Goal: Information Seeking & Learning: Learn about a topic

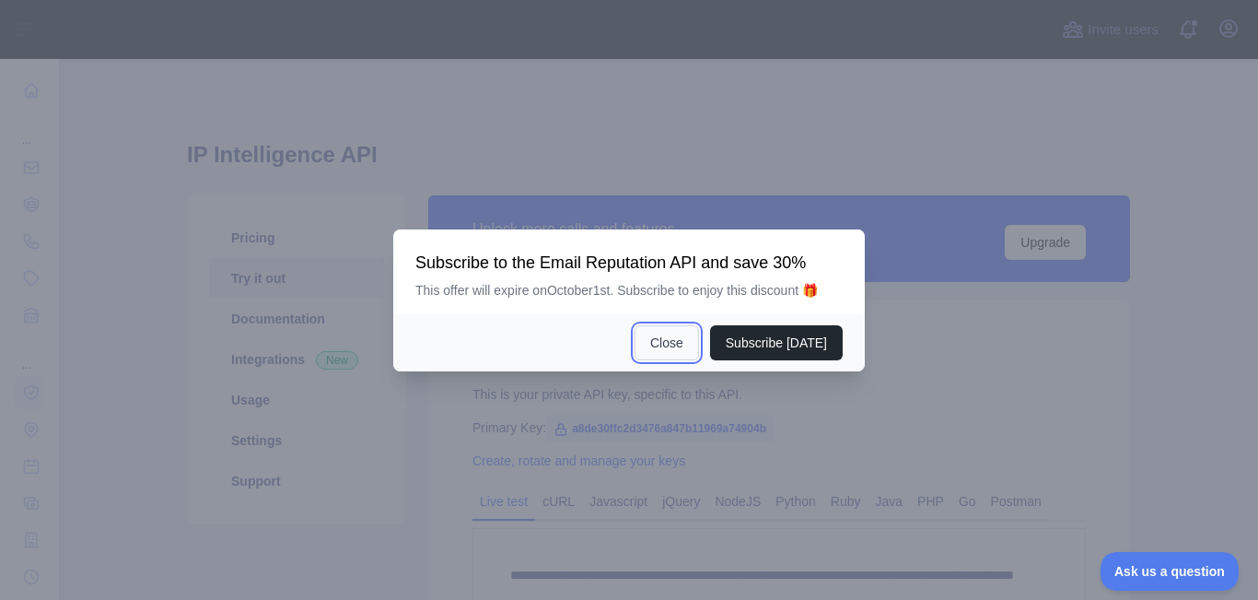
click at [664, 334] on button "Close" at bounding box center [667, 342] width 64 height 35
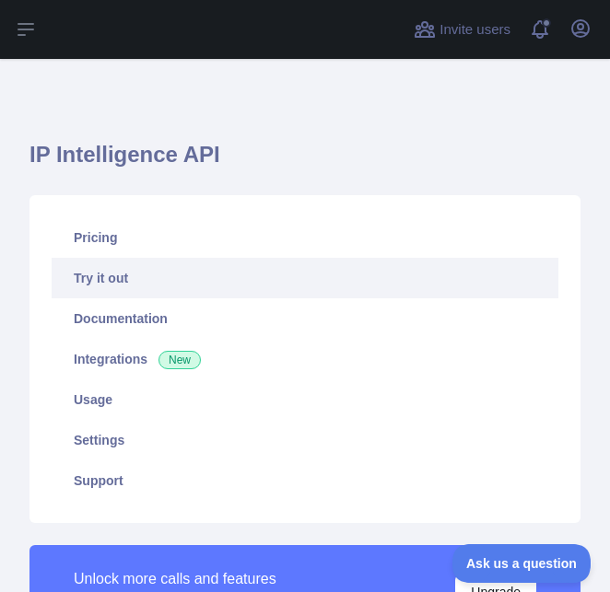
click at [348, 141] on h1 "IP Intelligence API" at bounding box center [304, 162] width 551 height 44
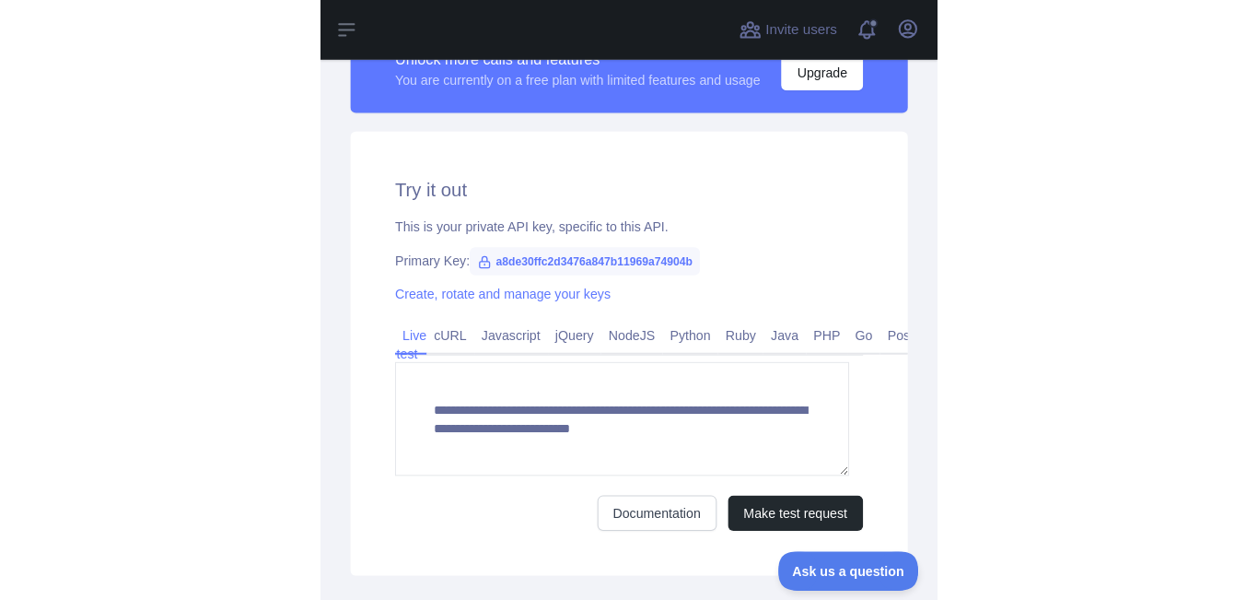
scroll to position [553, 0]
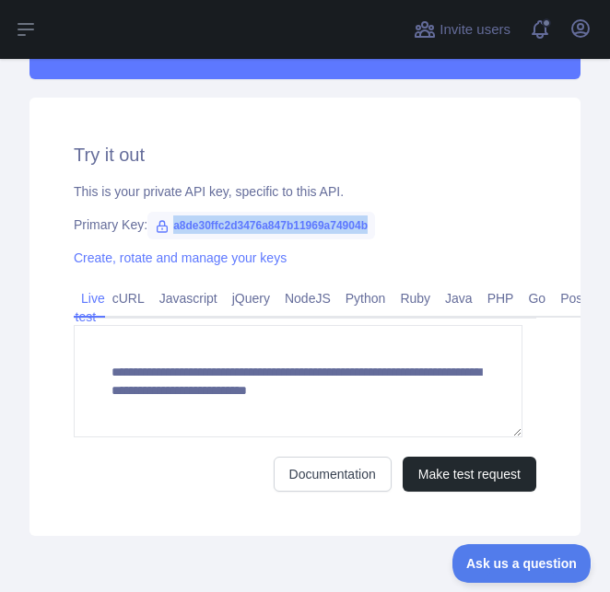
drag, startPoint x: 178, startPoint y: 264, endPoint x: 366, endPoint y: 267, distance: 187.9
click at [366, 240] on span "a8de30ffc2d3476a847b11969a74904b" at bounding box center [261, 226] width 228 height 28
copy span "a8de30ffc2d3476a847b11969a74904b"
click at [238, 240] on span "a8de30ffc2d3476a847b11969a74904b" at bounding box center [261, 226] width 228 height 28
drag, startPoint x: 168, startPoint y: 268, endPoint x: 389, endPoint y: 267, distance: 221.1
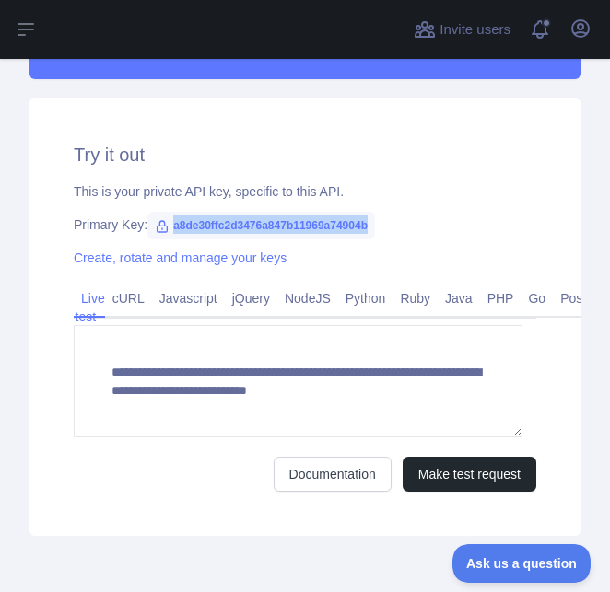
click at [389, 234] on div "Primary Key: a8de30ffc2d3476a847b11969a74904b" at bounding box center [305, 225] width 462 height 18
copy span "a8de30ffc2d3476a847b11969a74904b"
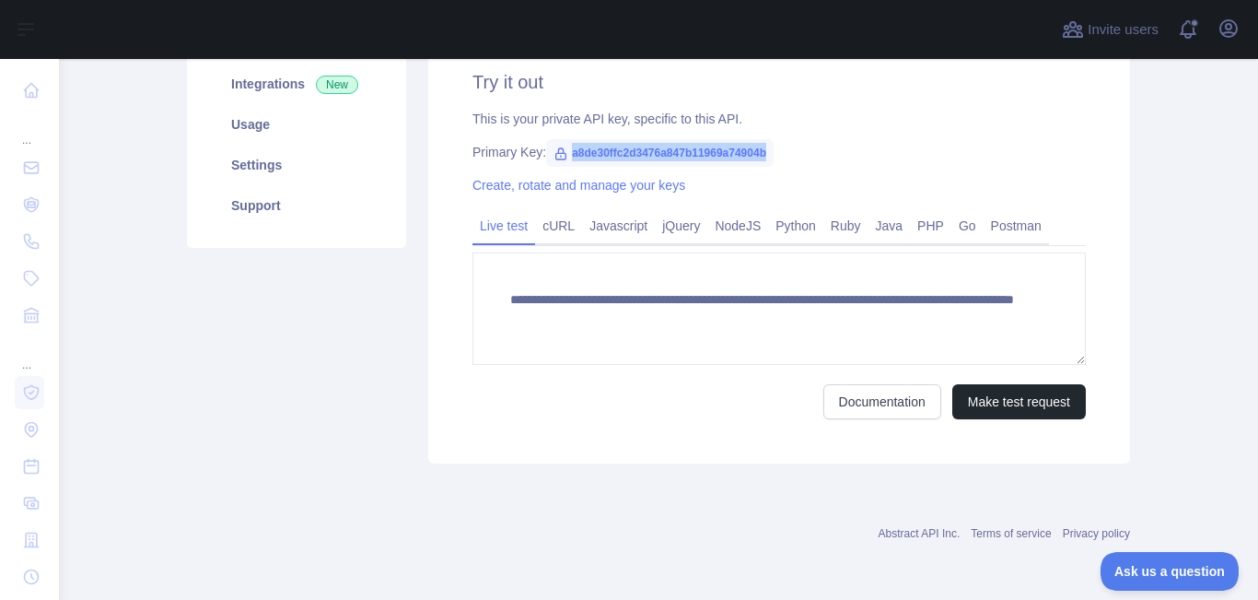
scroll to position [275, 0]
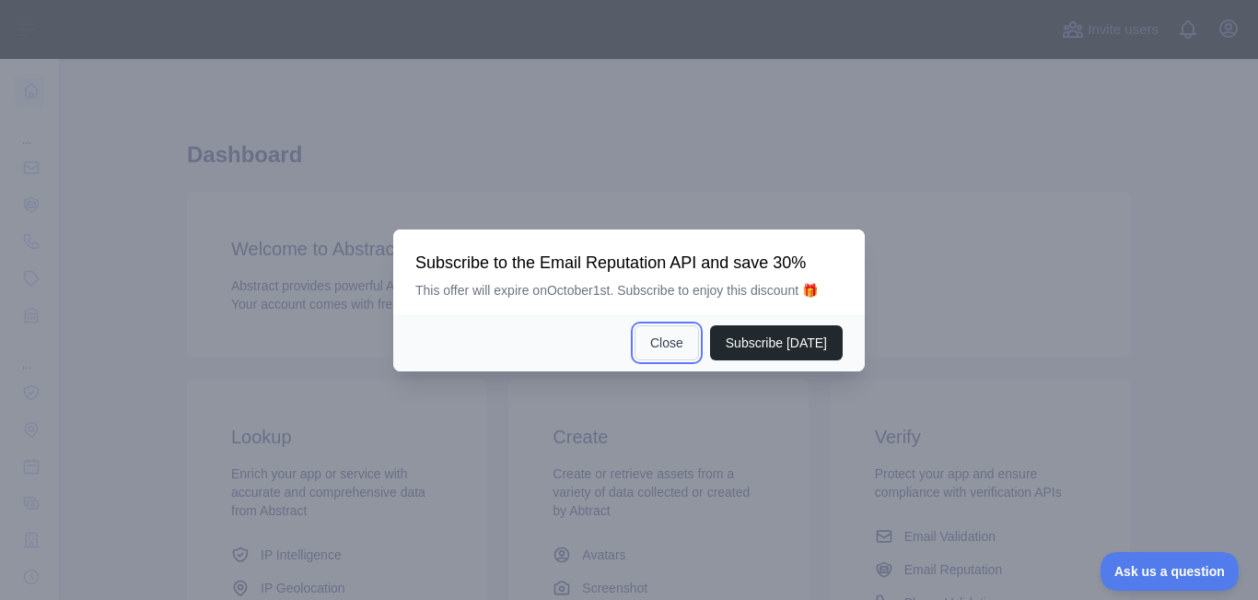
click at [677, 328] on button "Close" at bounding box center [667, 342] width 64 height 35
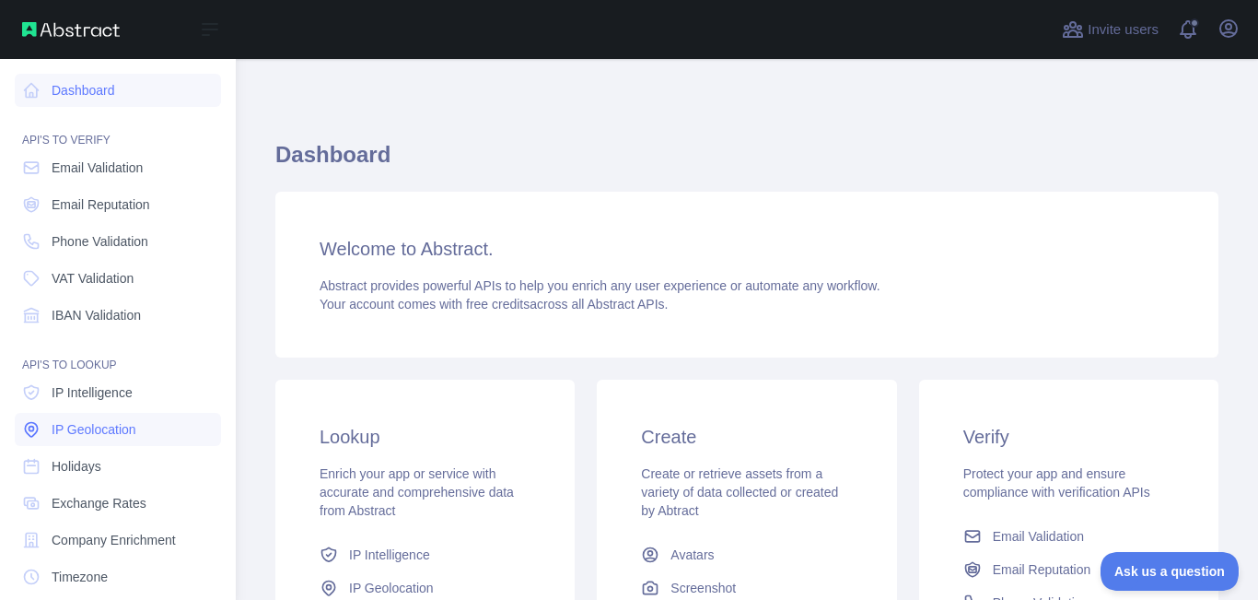
click at [102, 424] on span "IP Geolocation" at bounding box center [94, 429] width 85 height 18
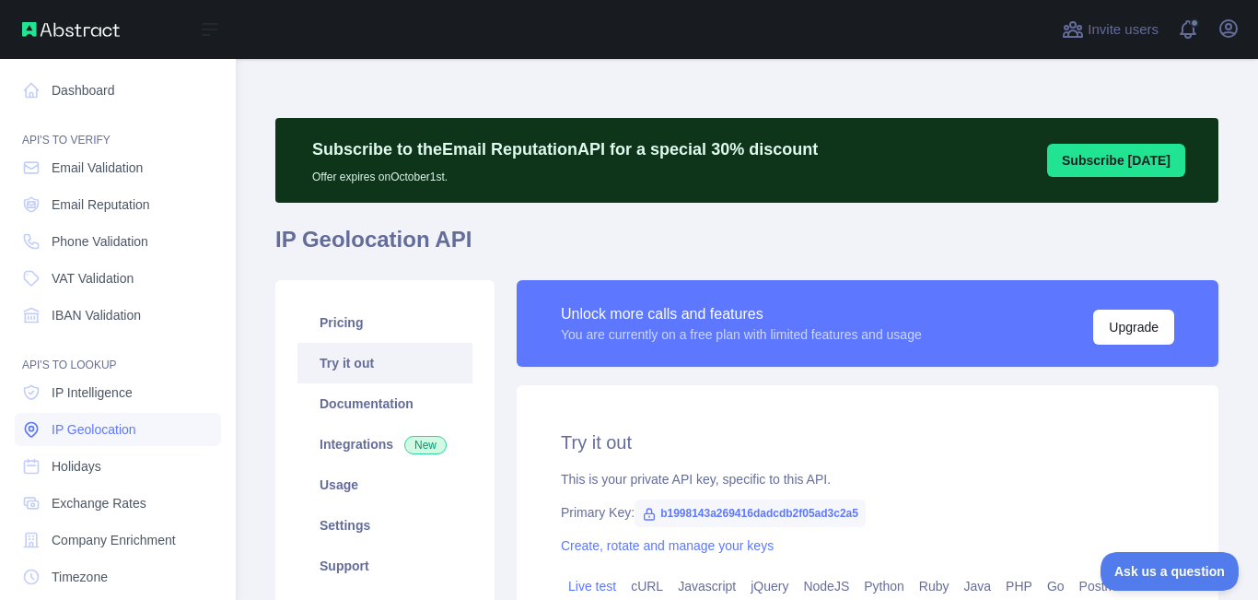
type textarea "**********"
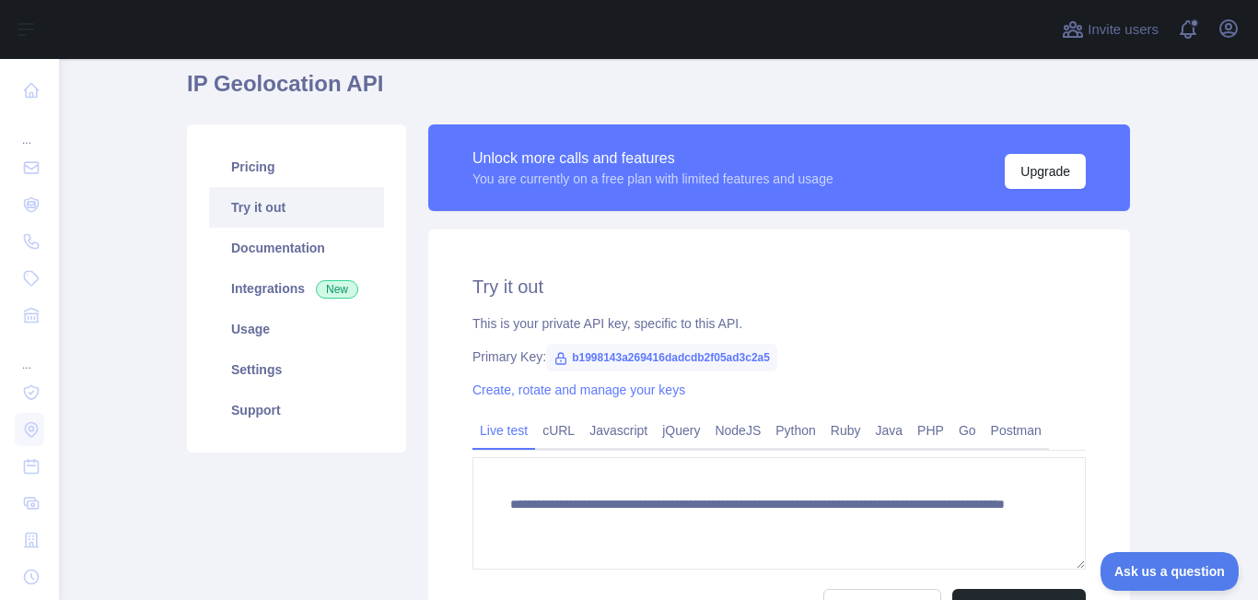
scroll to position [184, 0]
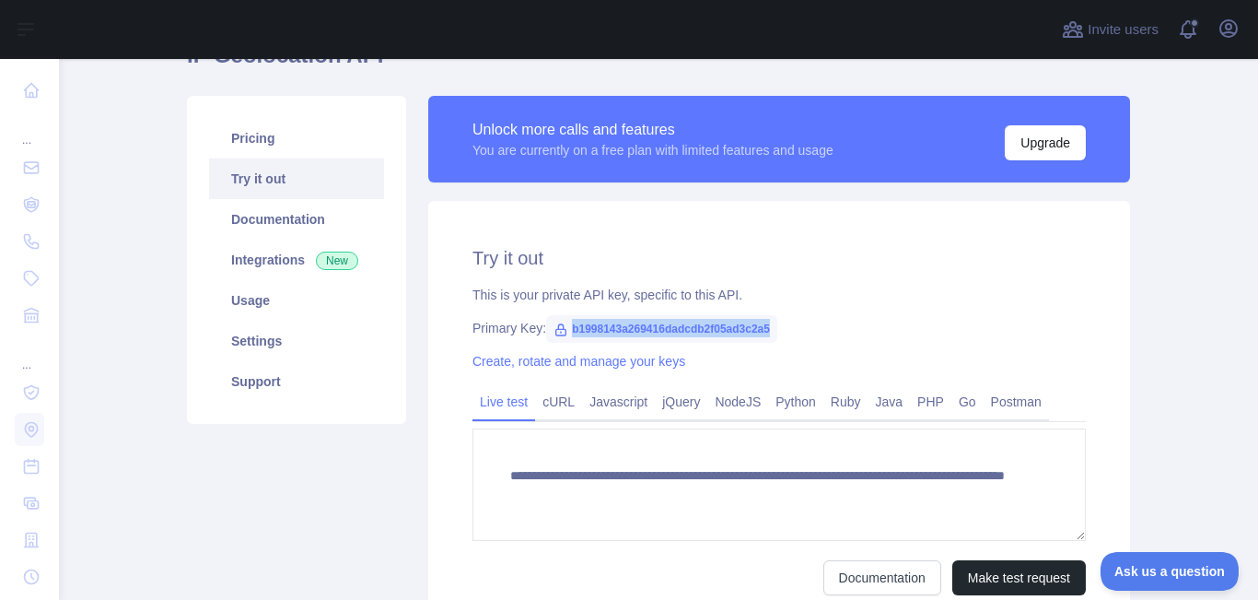
drag, startPoint x: 559, startPoint y: 328, endPoint x: 768, endPoint y: 331, distance: 209.1
click at [768, 331] on span "b1998143a269416dadcdb2f05ad3c2a5" at bounding box center [661, 329] width 231 height 28
copy span "b1998143a269416dadcdb2f05ad3c2a5"
click at [693, 285] on div "**********" at bounding box center [779, 420] width 702 height 438
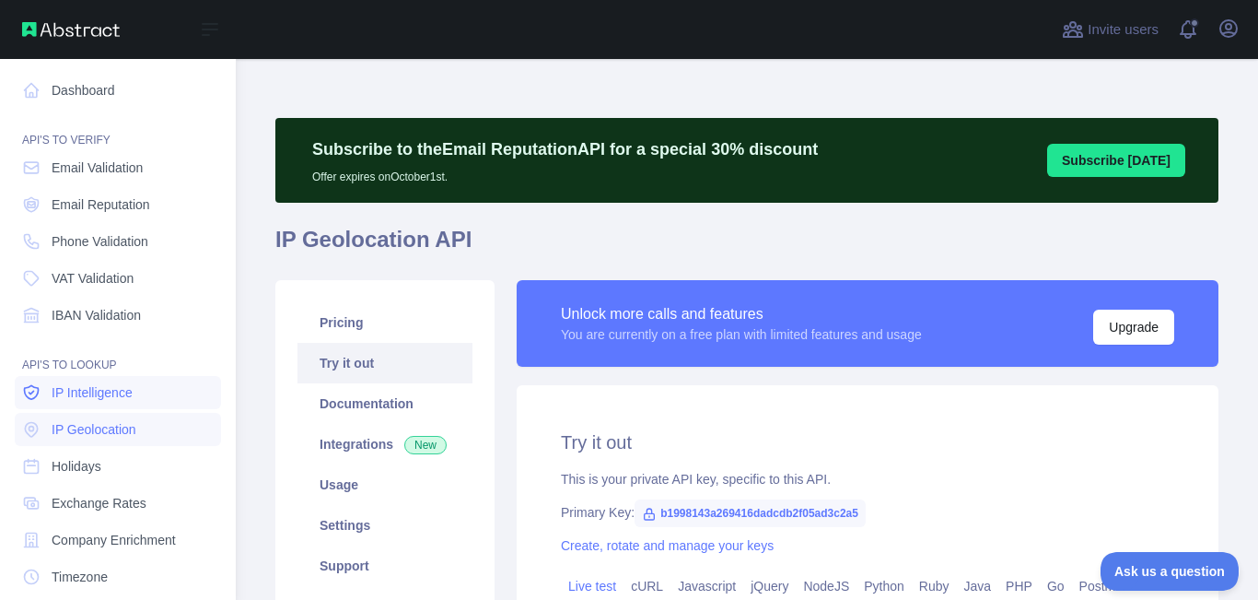
click at [99, 397] on span "IP Intelligence" at bounding box center [92, 392] width 81 height 18
click at [108, 99] on link "Dashboard" at bounding box center [118, 90] width 206 height 33
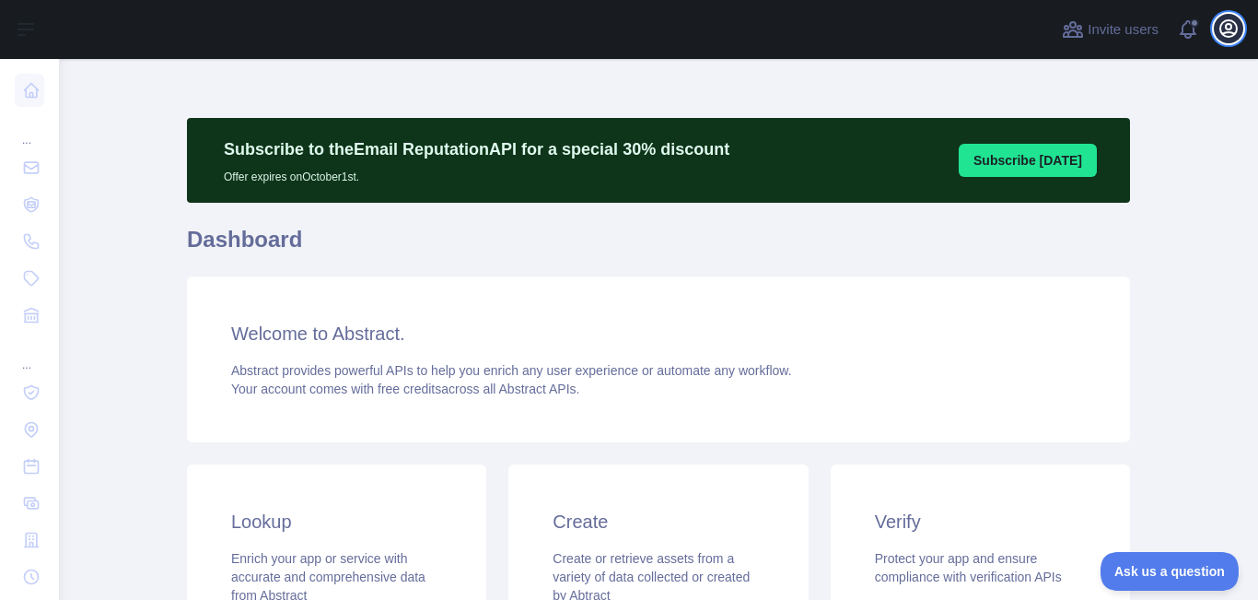
click at [1230, 30] on icon "button" at bounding box center [1229, 29] width 22 height 22
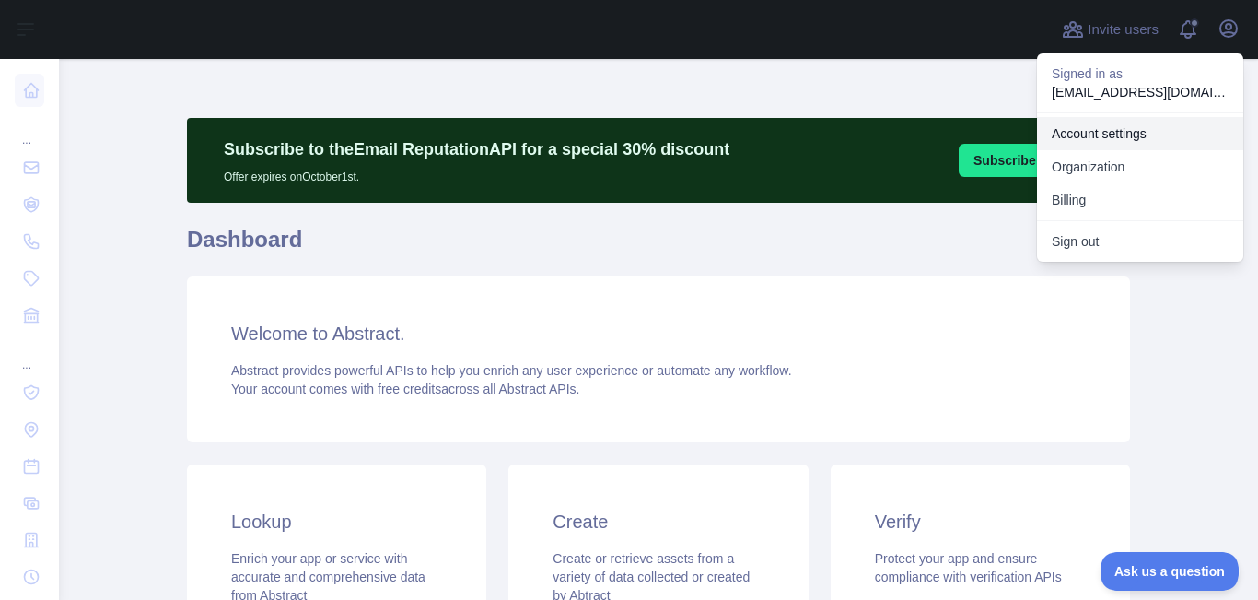
click at [1083, 132] on link "Account settings" at bounding box center [1140, 133] width 206 height 33
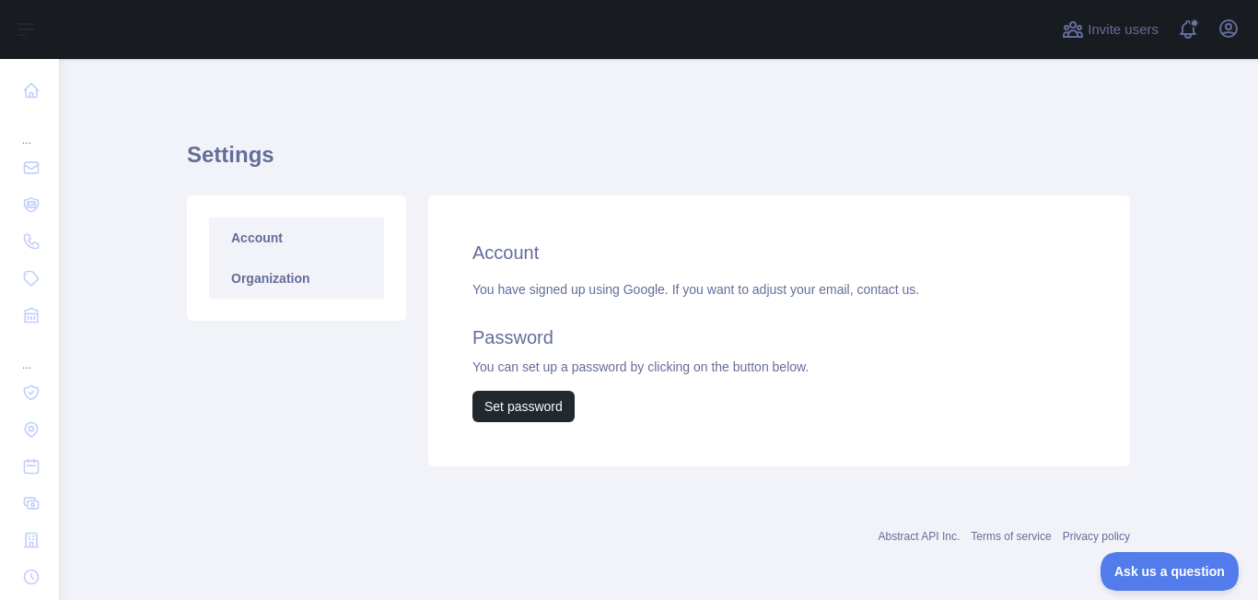
click at [240, 275] on link "Organization" at bounding box center [296, 278] width 175 height 41
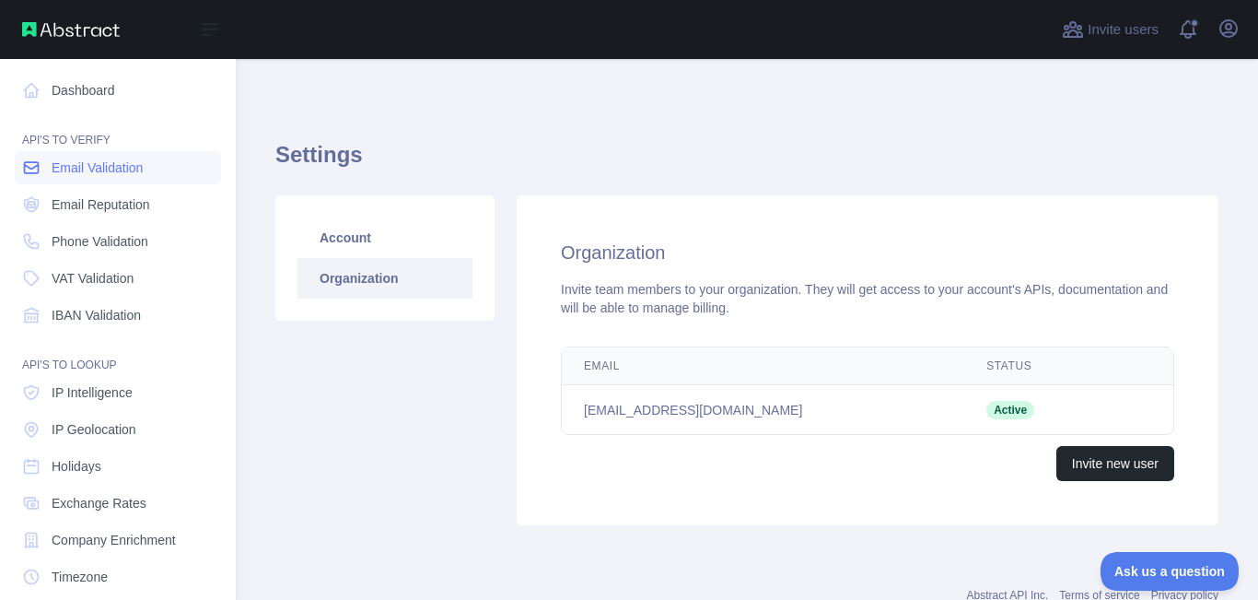
click at [108, 168] on span "Email Validation" at bounding box center [97, 167] width 91 height 18
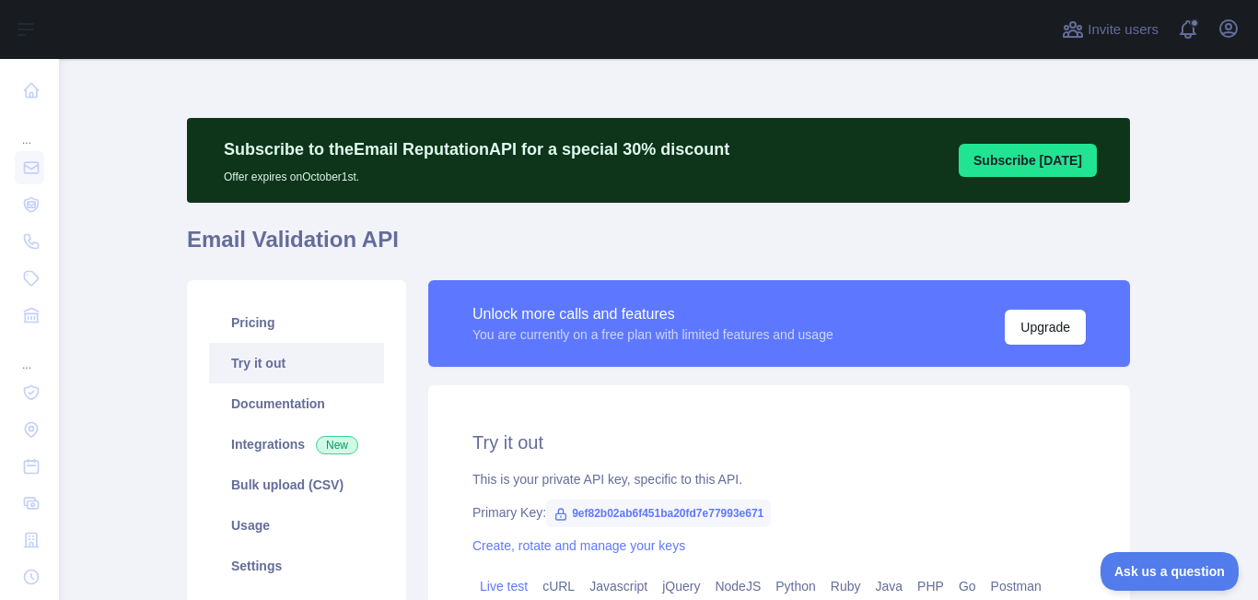
scroll to position [92, 0]
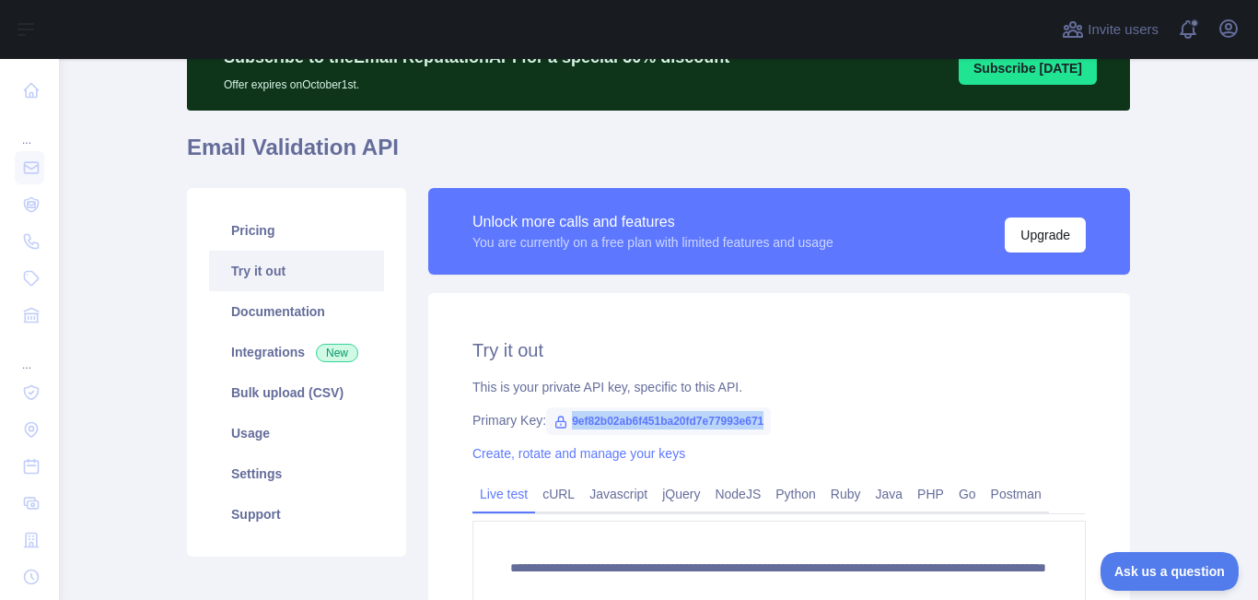
drag, startPoint x: 561, startPoint y: 416, endPoint x: 759, endPoint y: 419, distance: 198.1
click at [759, 419] on span "9ef82b02ab6f451ba20fd7e77993e671" at bounding box center [658, 421] width 225 height 28
copy span "9ef82b02ab6f451ba20fd7e77993e671"
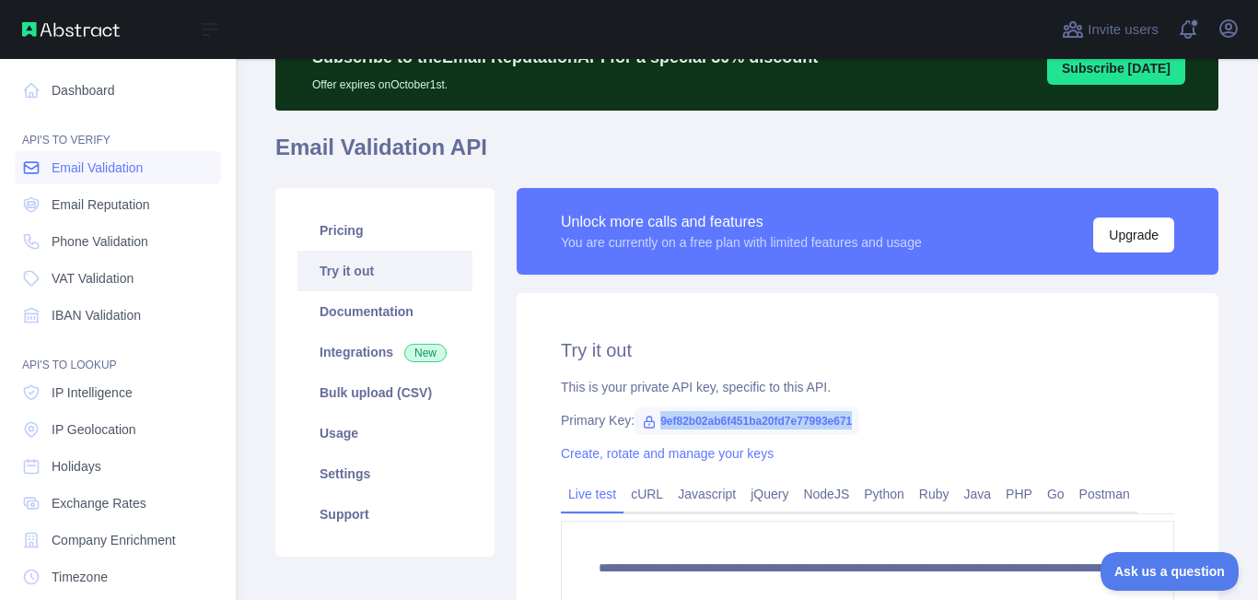
click at [93, 163] on span "Email Validation" at bounding box center [97, 167] width 91 height 18
click at [68, 82] on link "Dashboard" at bounding box center [118, 90] width 206 height 33
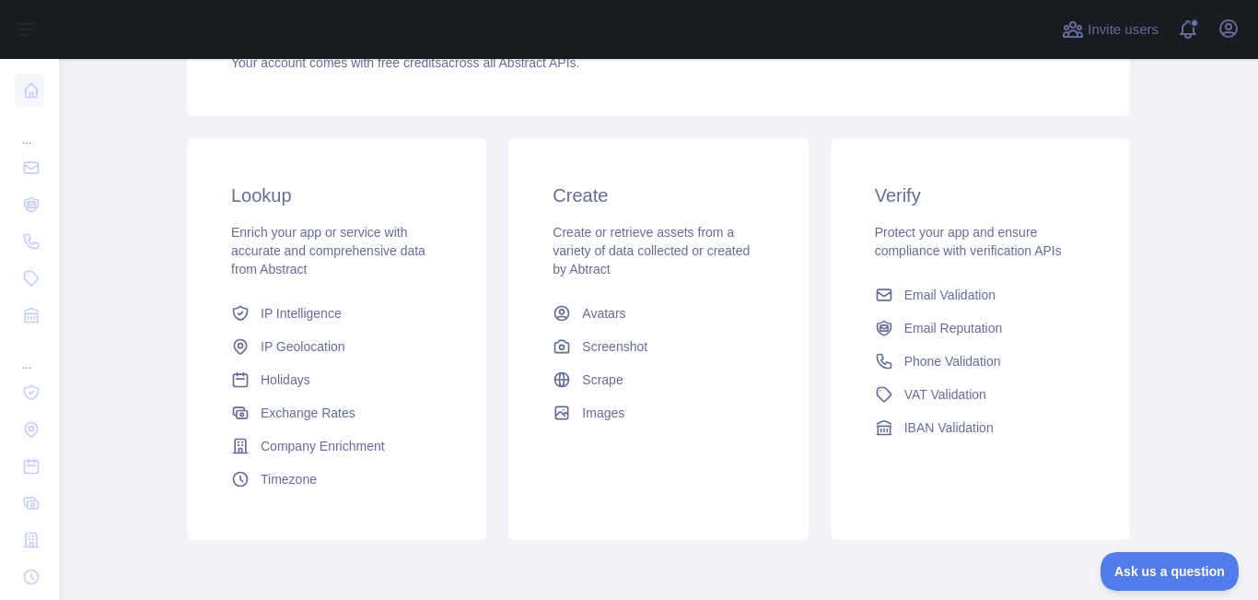
scroll to position [368, 0]
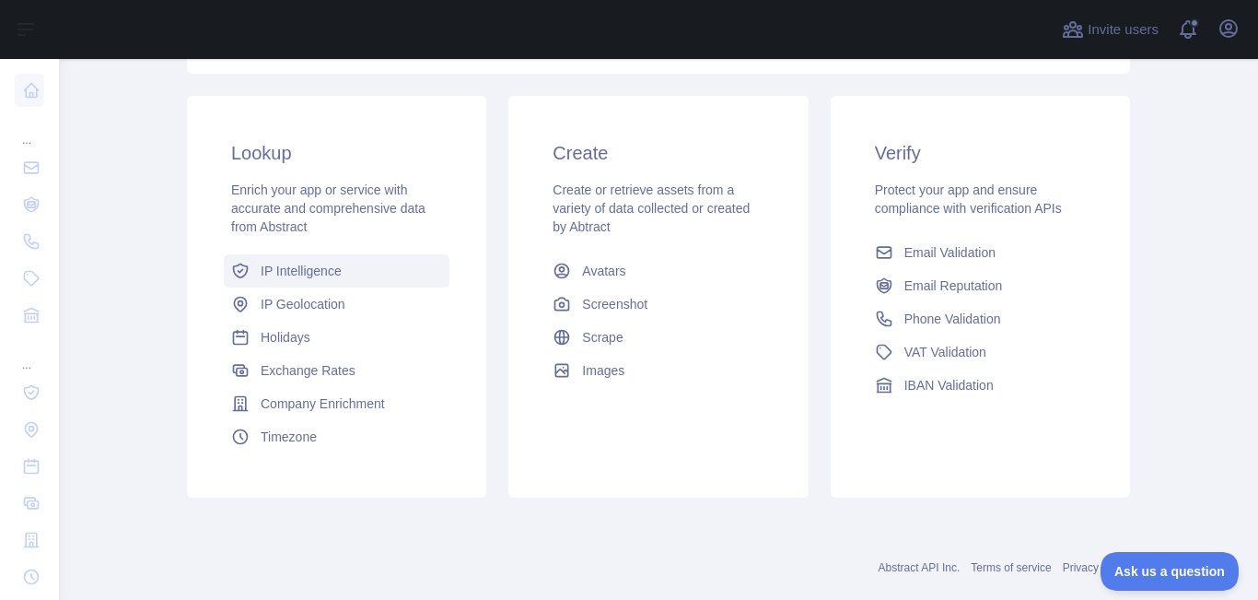
click at [310, 263] on span "IP Intelligence" at bounding box center [301, 271] width 81 height 18
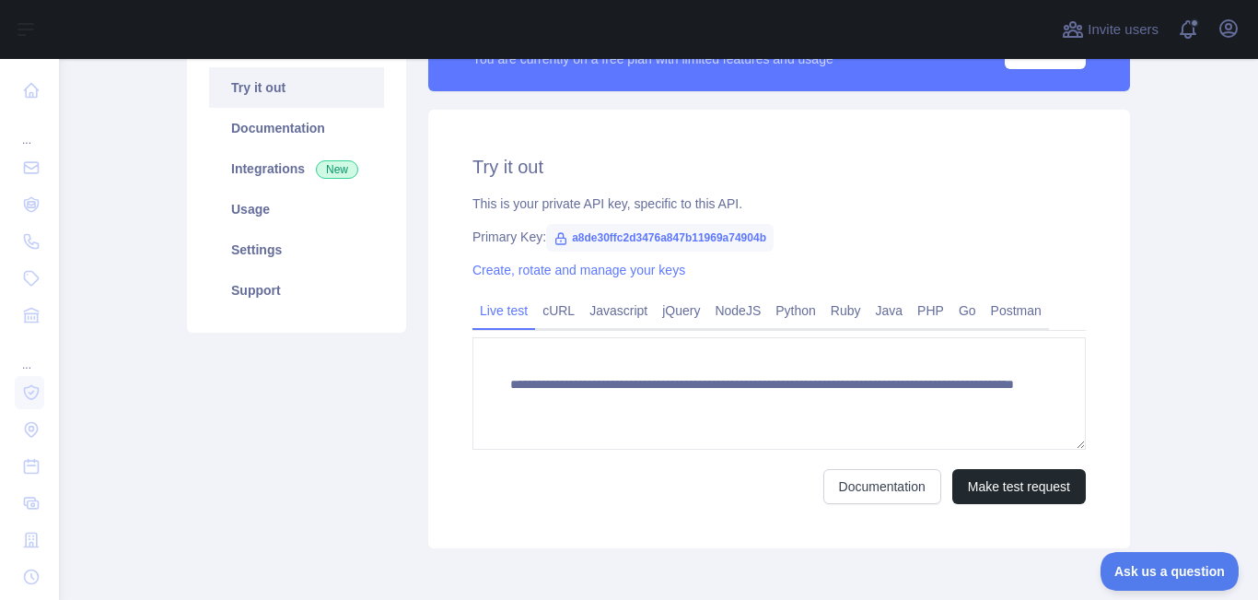
scroll to position [360, 0]
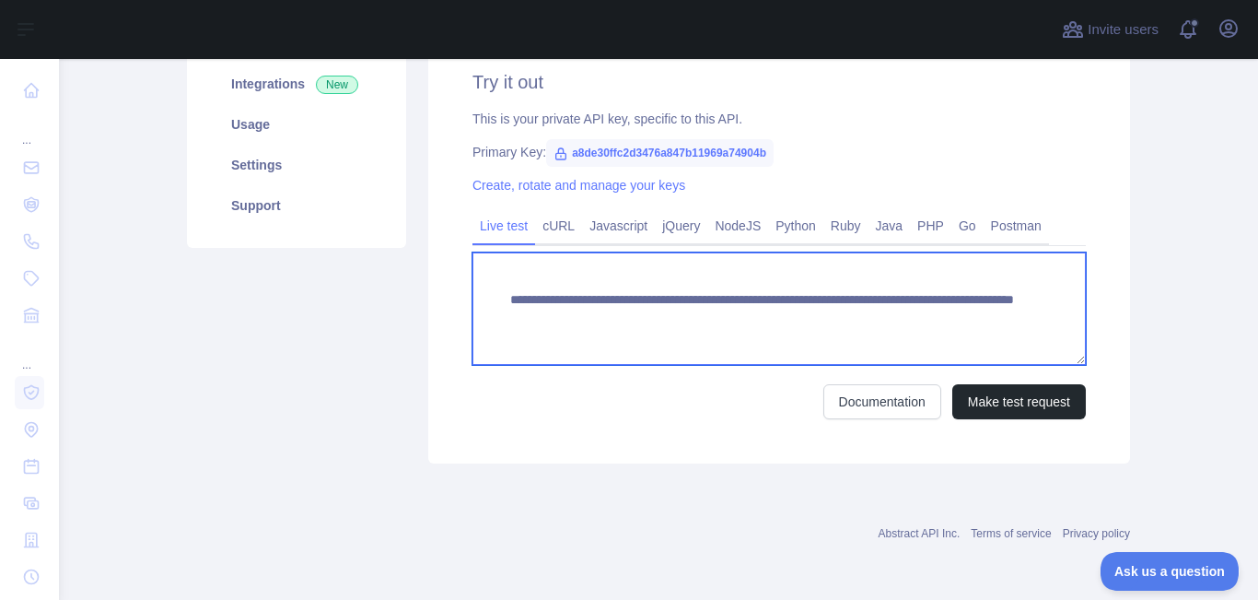
click at [686, 283] on textarea "**********" at bounding box center [779, 308] width 613 height 112
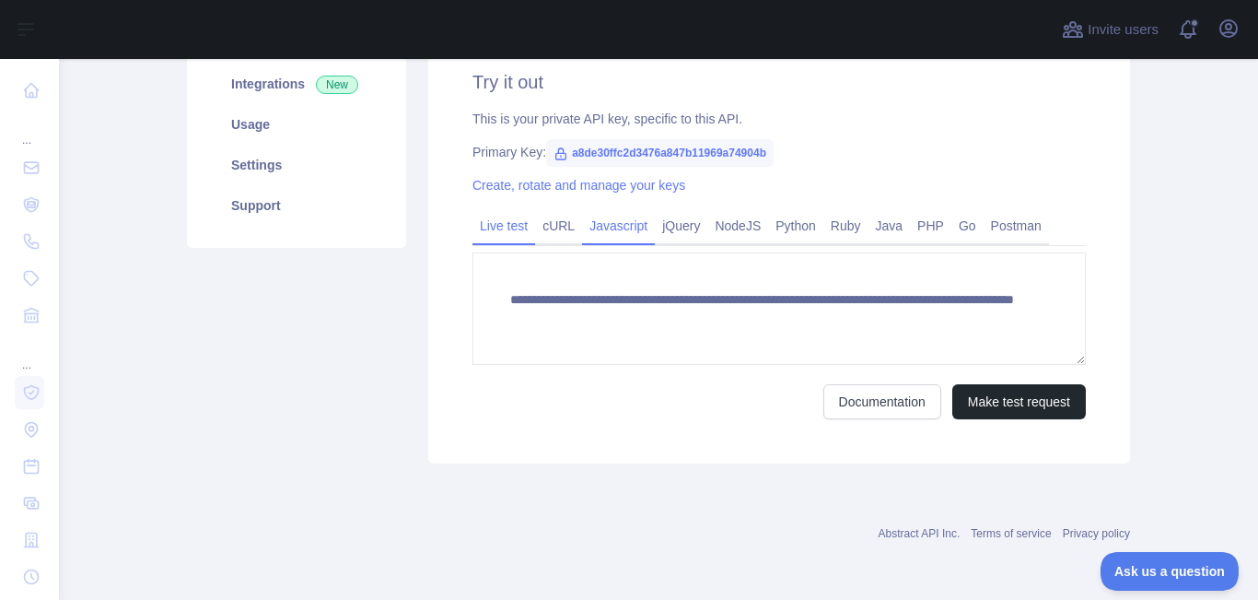
click at [631, 231] on link "Javascript" at bounding box center [618, 225] width 73 height 29
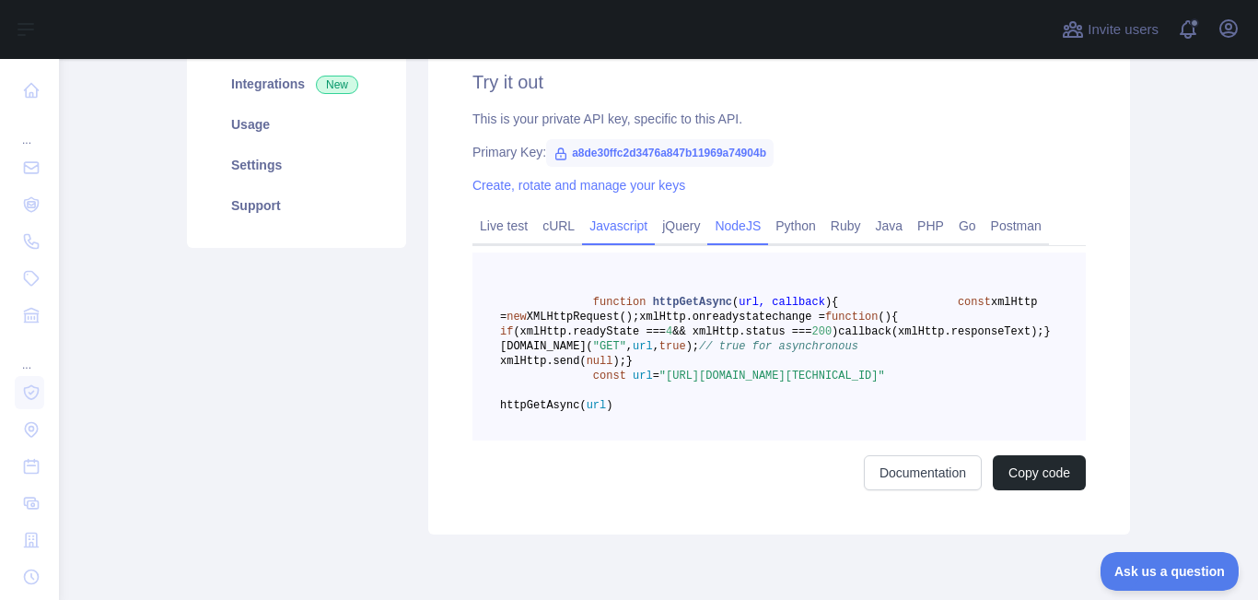
click at [737, 228] on link "NodeJS" at bounding box center [737, 225] width 61 height 29
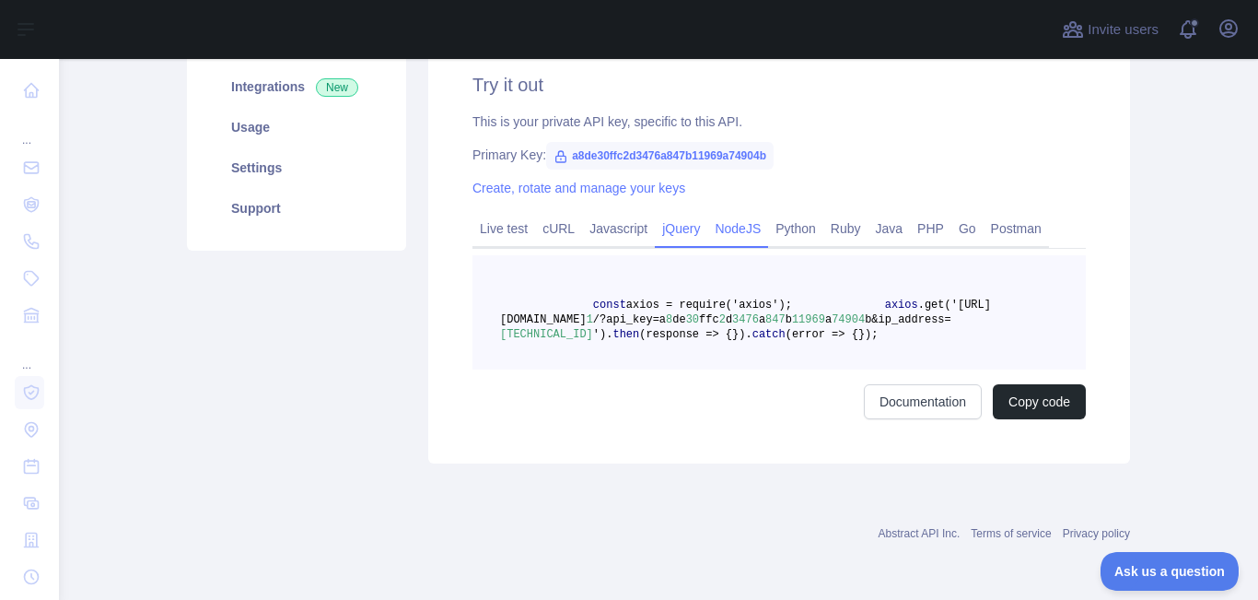
click at [672, 236] on link "jQuery" at bounding box center [681, 228] width 53 height 29
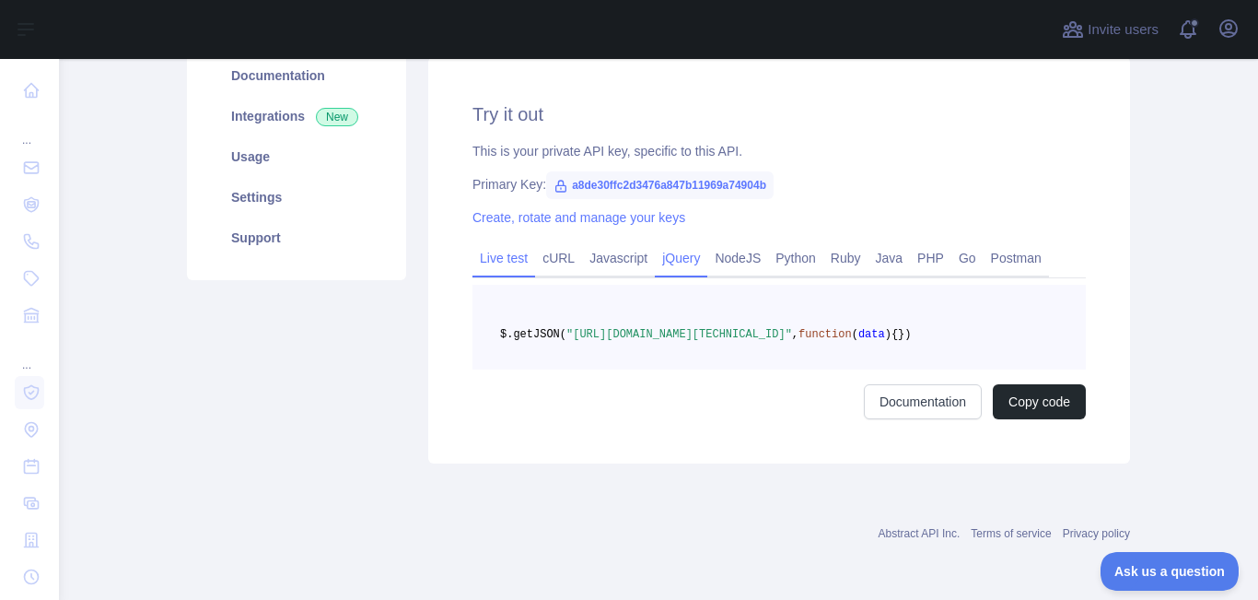
click at [501, 243] on link "Live test" at bounding box center [504, 257] width 63 height 29
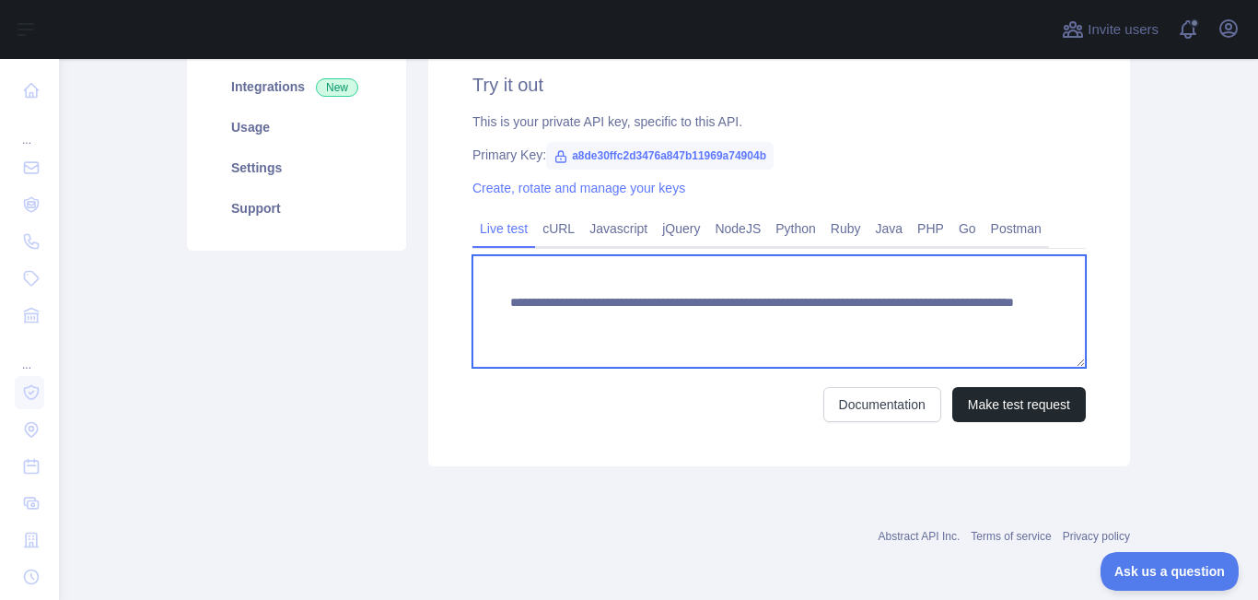
drag, startPoint x: 491, startPoint y: 297, endPoint x: 952, endPoint y: 327, distance: 461.6
click at [952, 327] on textarea "**********" at bounding box center [779, 311] width 613 height 112
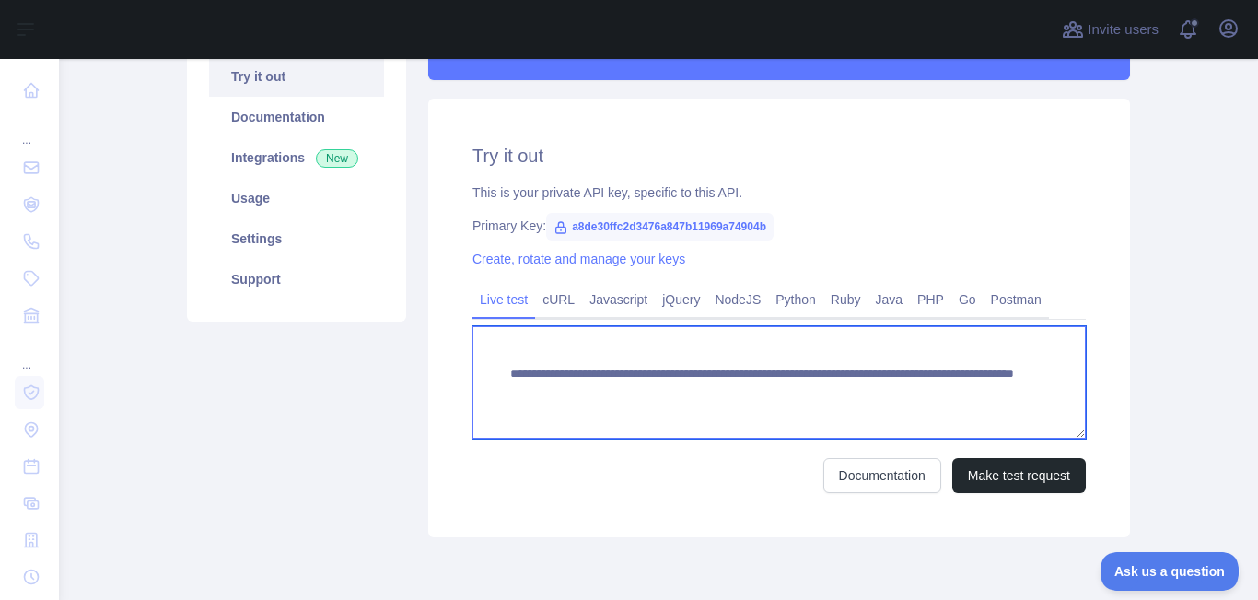
scroll to position [0, 0]
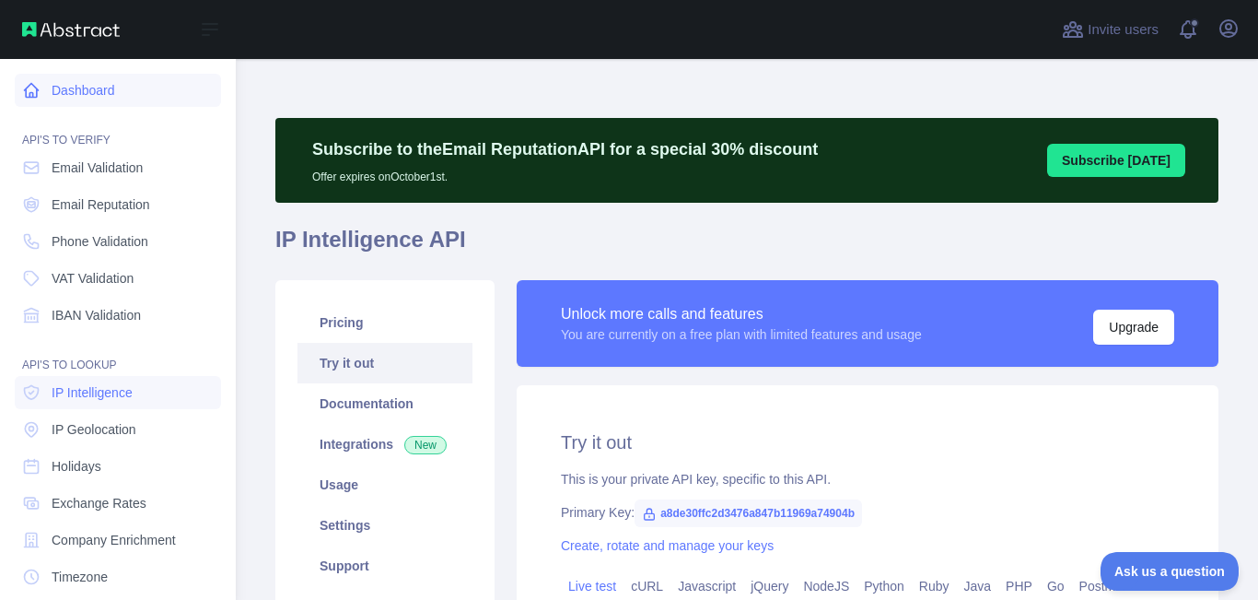
click at [23, 89] on icon at bounding box center [31, 90] width 18 height 18
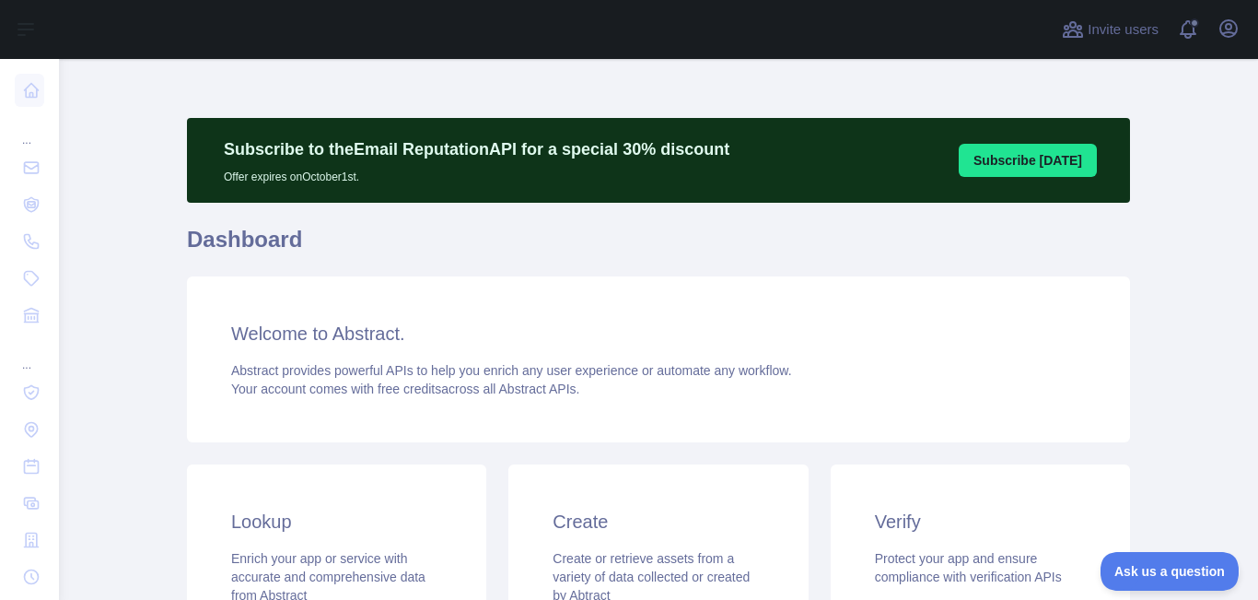
click at [324, 241] on h1 "Dashboard" at bounding box center [658, 247] width 943 height 44
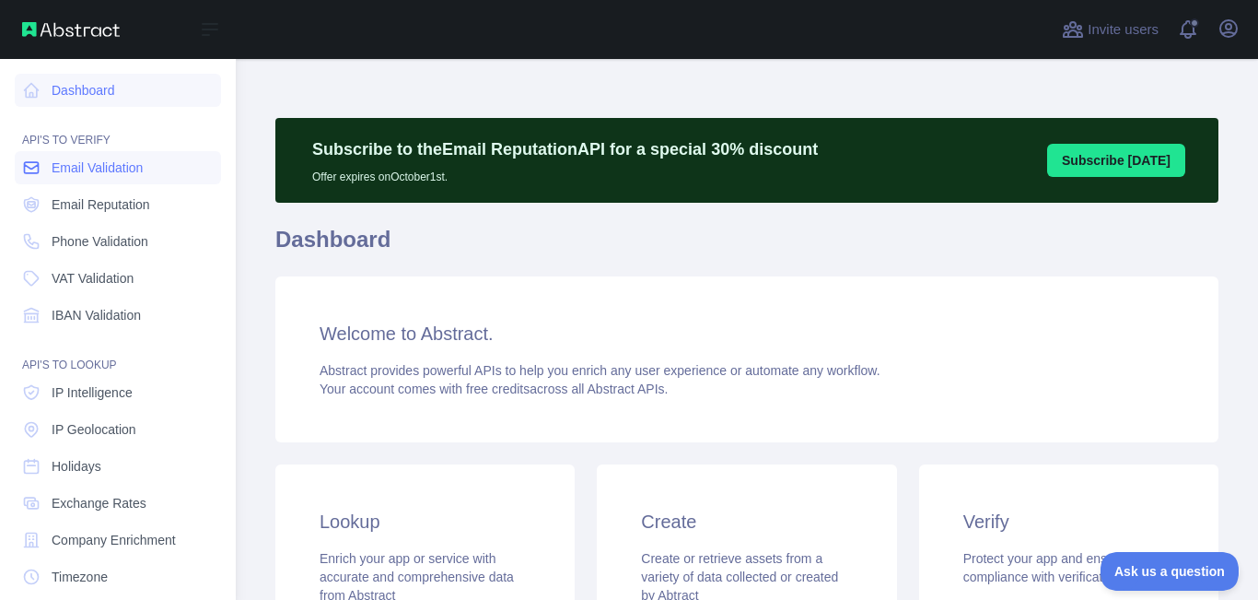
click at [40, 163] on icon at bounding box center [31, 167] width 18 height 18
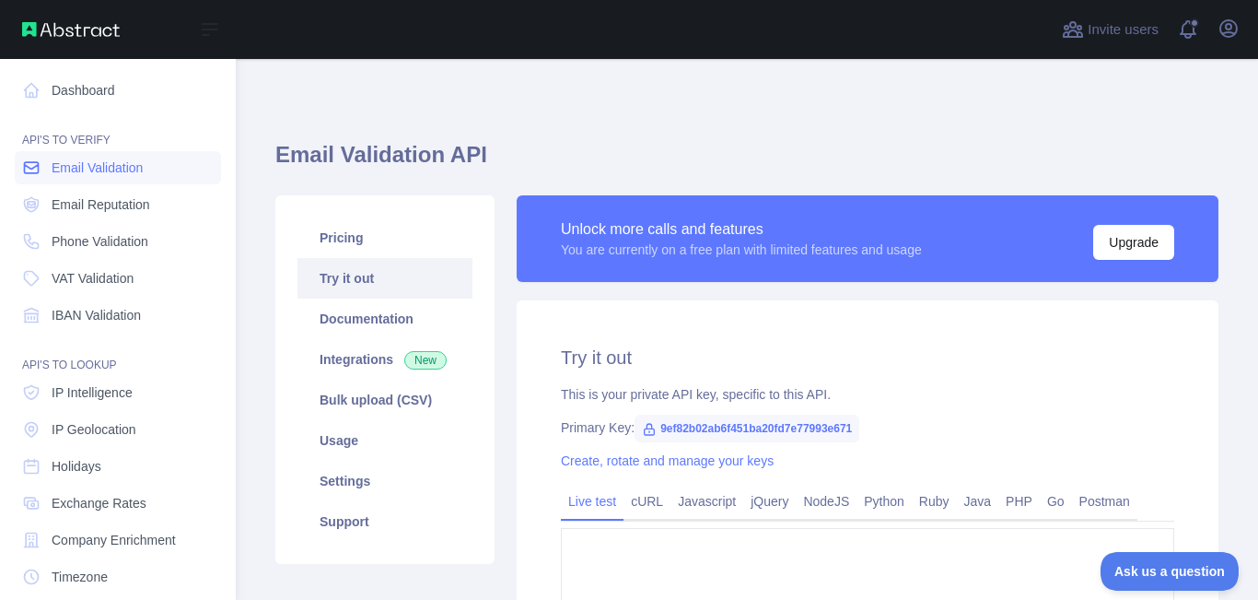
type textarea "**********"
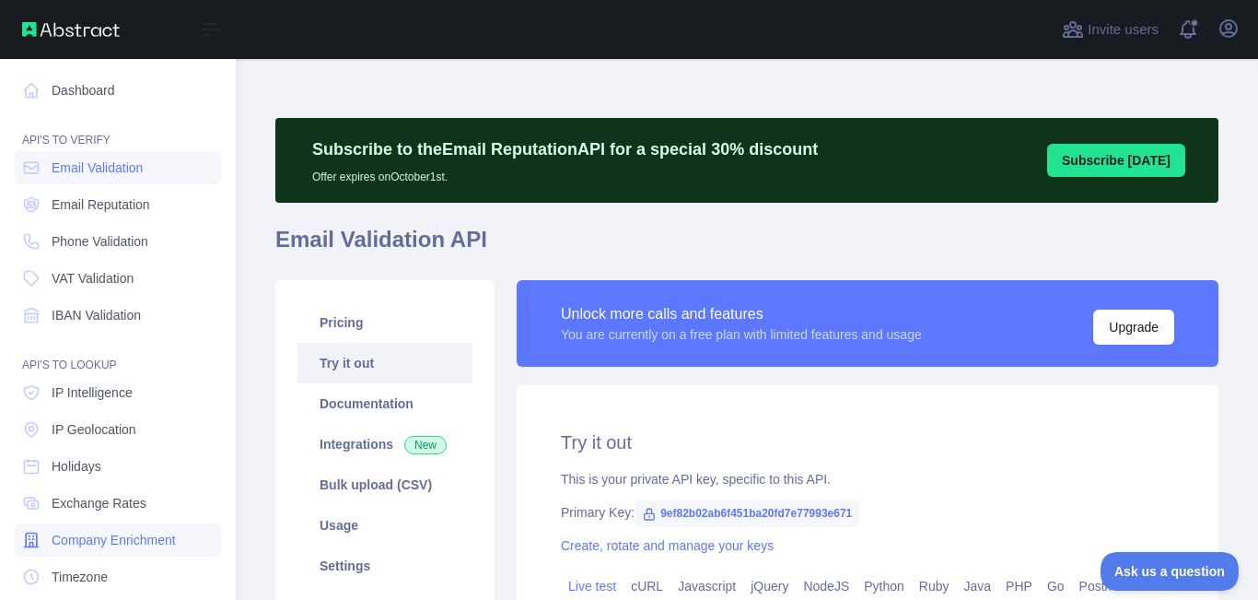
click at [130, 534] on span "Company Enrichment" at bounding box center [114, 540] width 124 height 18
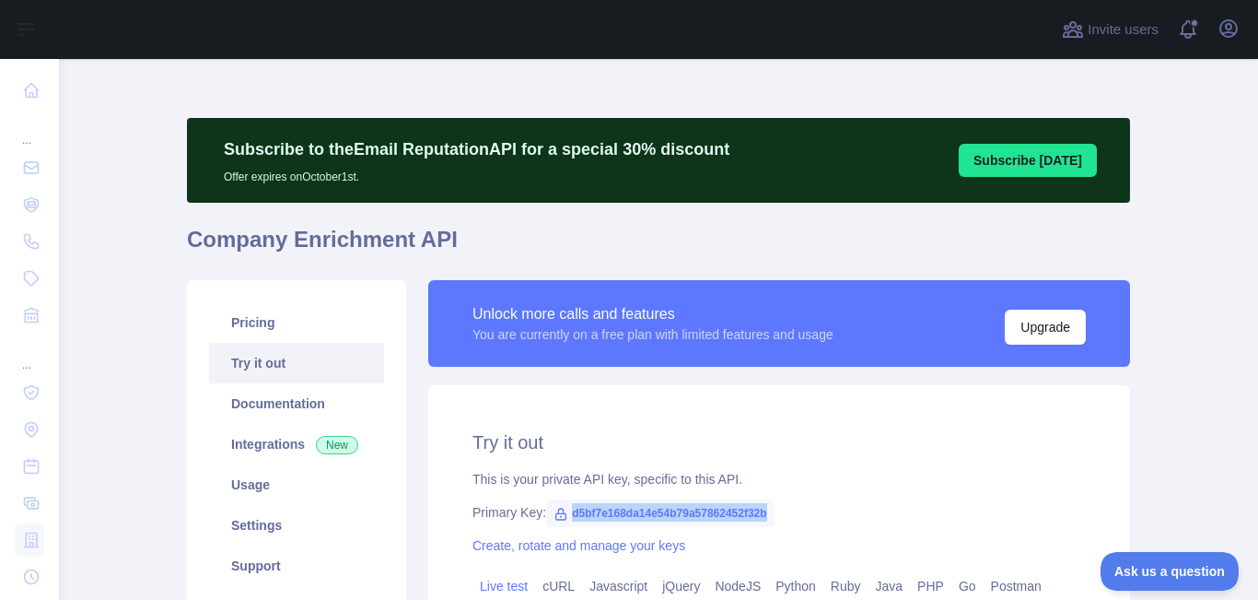
drag, startPoint x: 560, startPoint y: 509, endPoint x: 790, endPoint y: 503, distance: 230.4
click at [790, 503] on div "Primary Key: d5bf7e168da14e54b79a57862452f32b" at bounding box center [779, 512] width 613 height 18
copy span "d5bf7e168da14e54b79a57862452f32b"
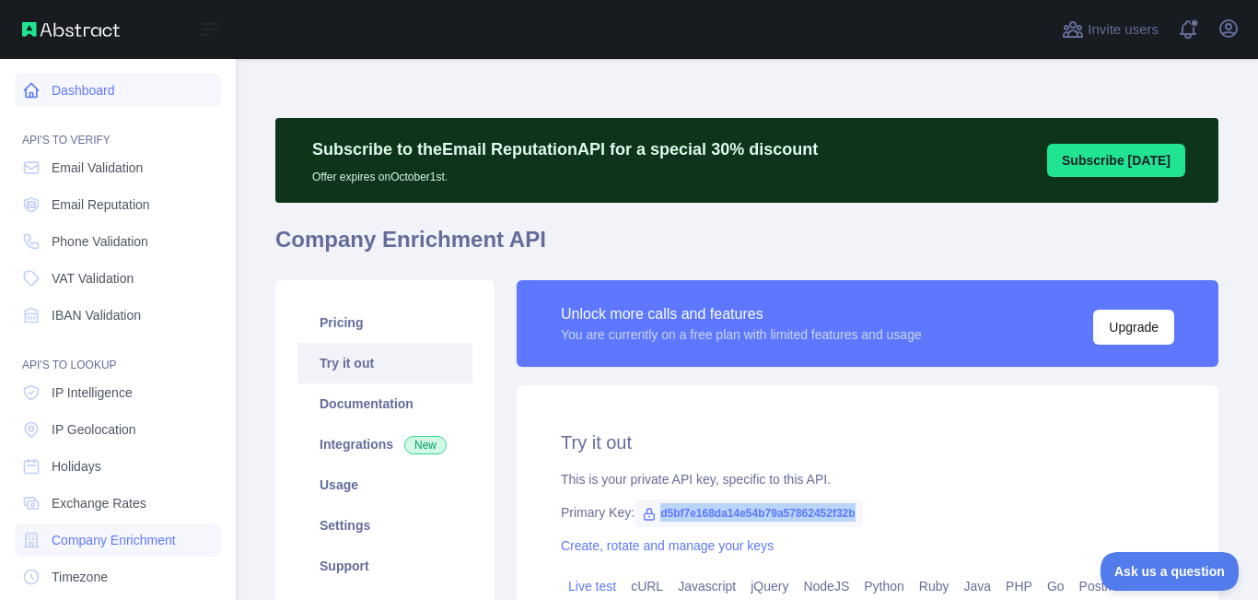
click at [45, 93] on link "Dashboard" at bounding box center [118, 90] width 206 height 33
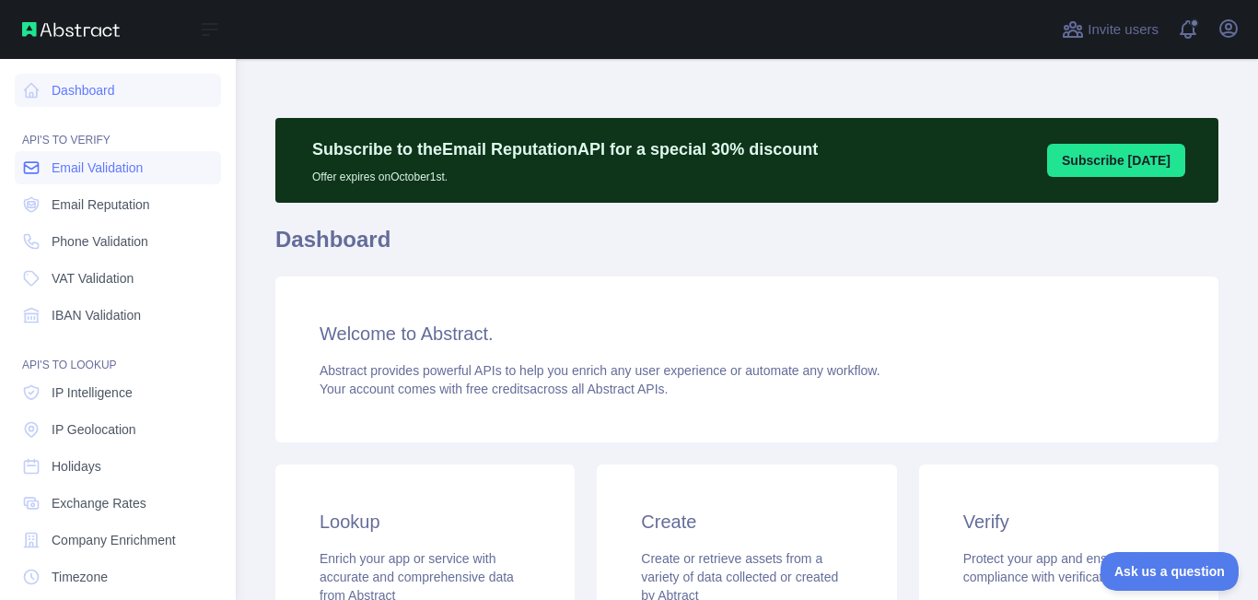
click at [62, 164] on span "Email Validation" at bounding box center [97, 167] width 91 height 18
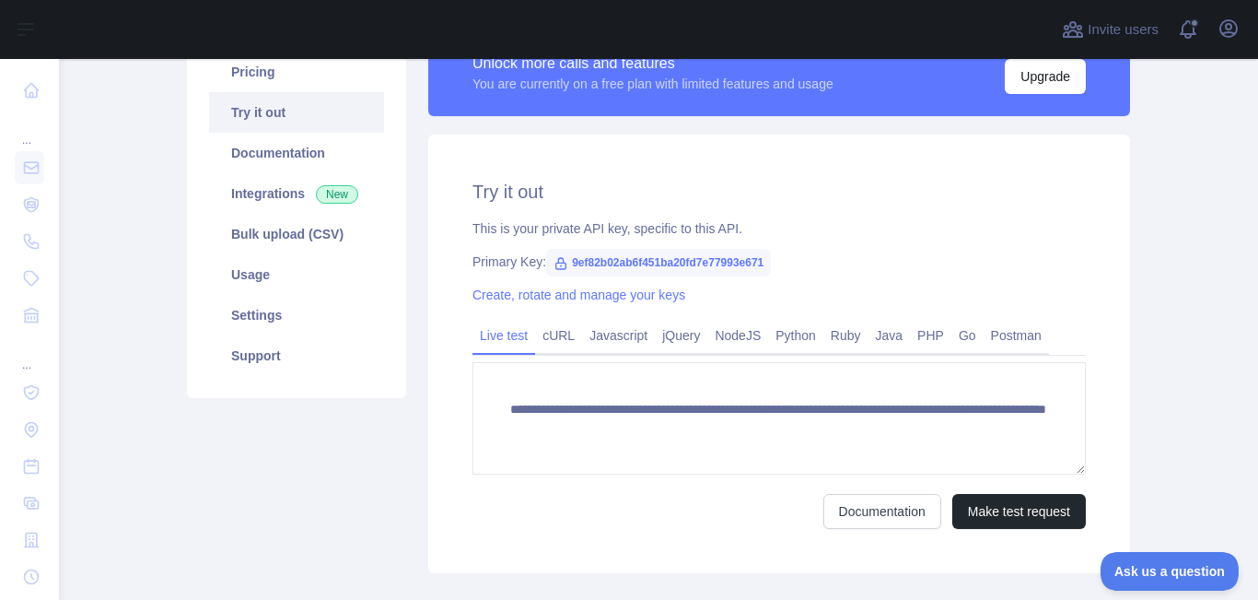
scroll to position [276, 0]
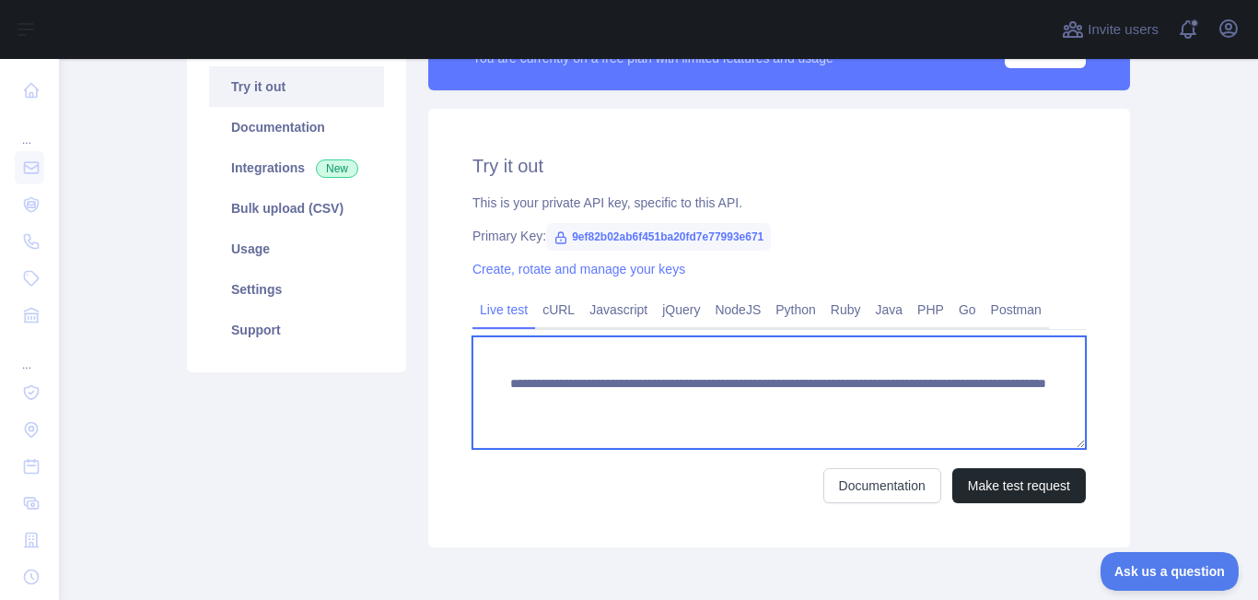
click at [769, 400] on textarea "**********" at bounding box center [779, 392] width 613 height 112
click at [788, 419] on textarea "**********" at bounding box center [779, 392] width 613 height 112
drag, startPoint x: 996, startPoint y: 402, endPoint x: 458, endPoint y: 368, distance: 539.0
click at [458, 368] on div "**********" at bounding box center [779, 328] width 702 height 438
click at [614, 389] on textarea "**********" at bounding box center [779, 392] width 613 height 112
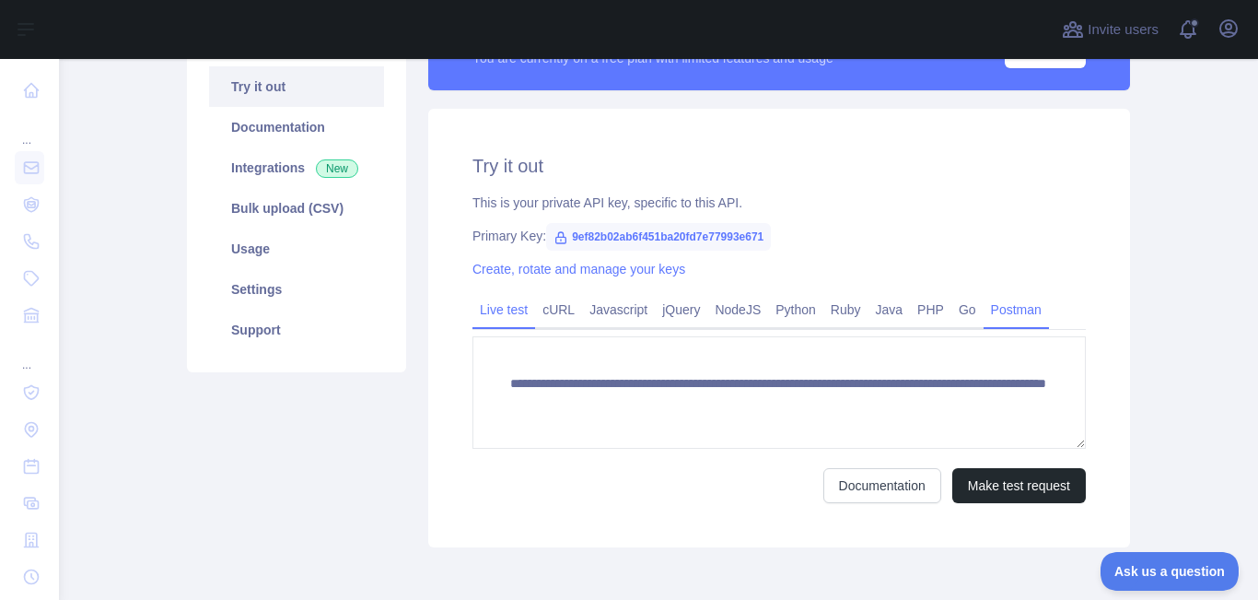
click at [1023, 310] on link "Postman" at bounding box center [1016, 309] width 65 height 29
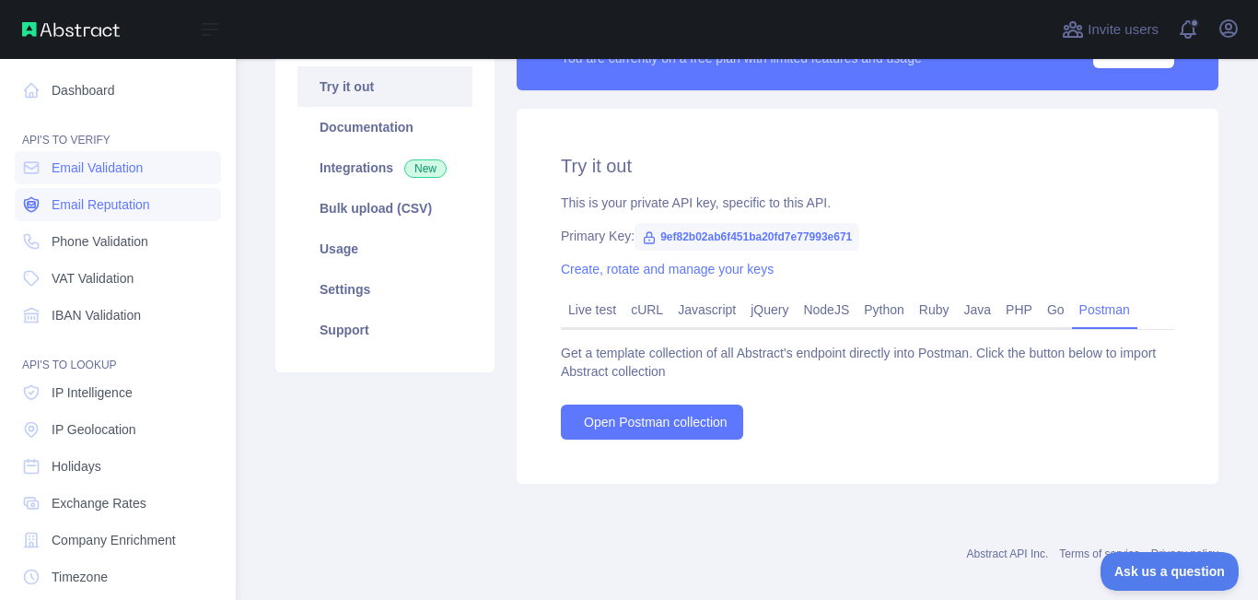
click at [64, 199] on span "Email Reputation" at bounding box center [101, 204] width 99 height 18
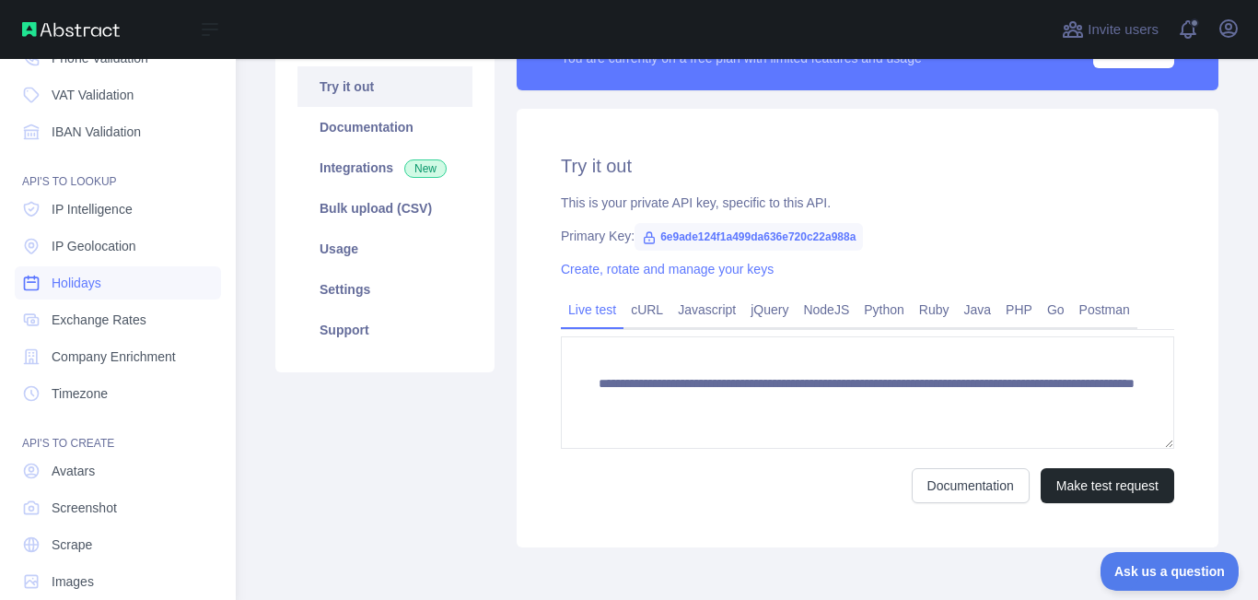
scroll to position [184, 0]
click at [126, 358] on span "Company Enrichment" at bounding box center [114, 355] width 124 height 18
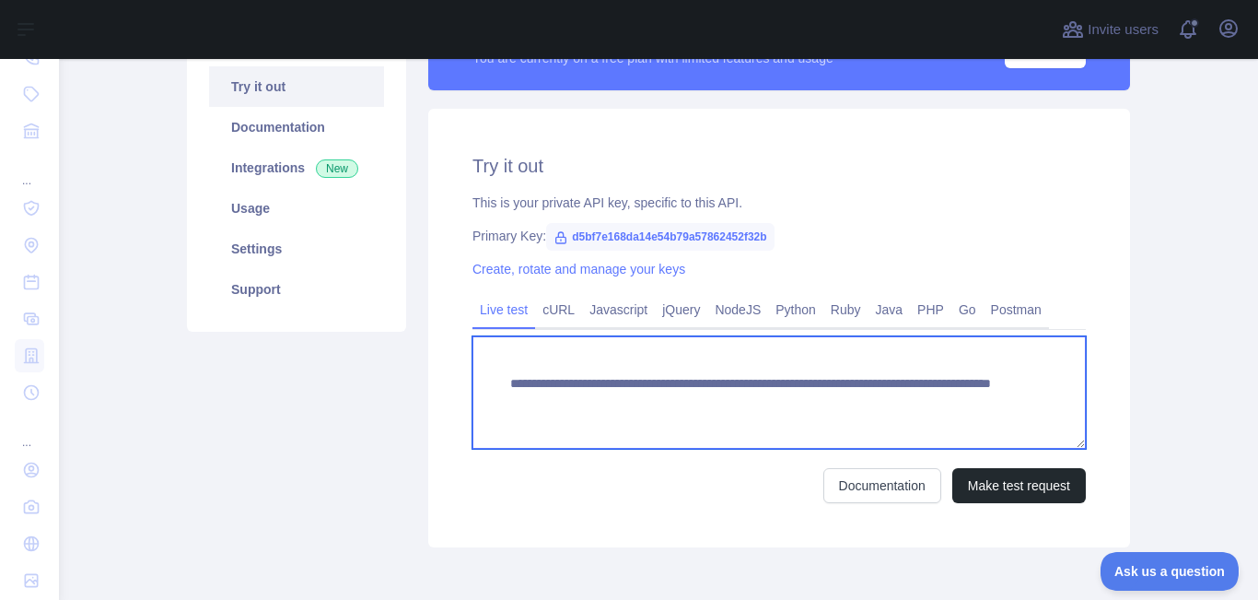
click at [678, 398] on textarea "**********" at bounding box center [779, 392] width 613 height 112
drag, startPoint x: 921, startPoint y: 400, endPoint x: 447, endPoint y: 341, distance: 478.0
click at [447, 341] on div "**********" at bounding box center [779, 328] width 702 height 438
